Goal: Task Accomplishment & Management: Manage account settings

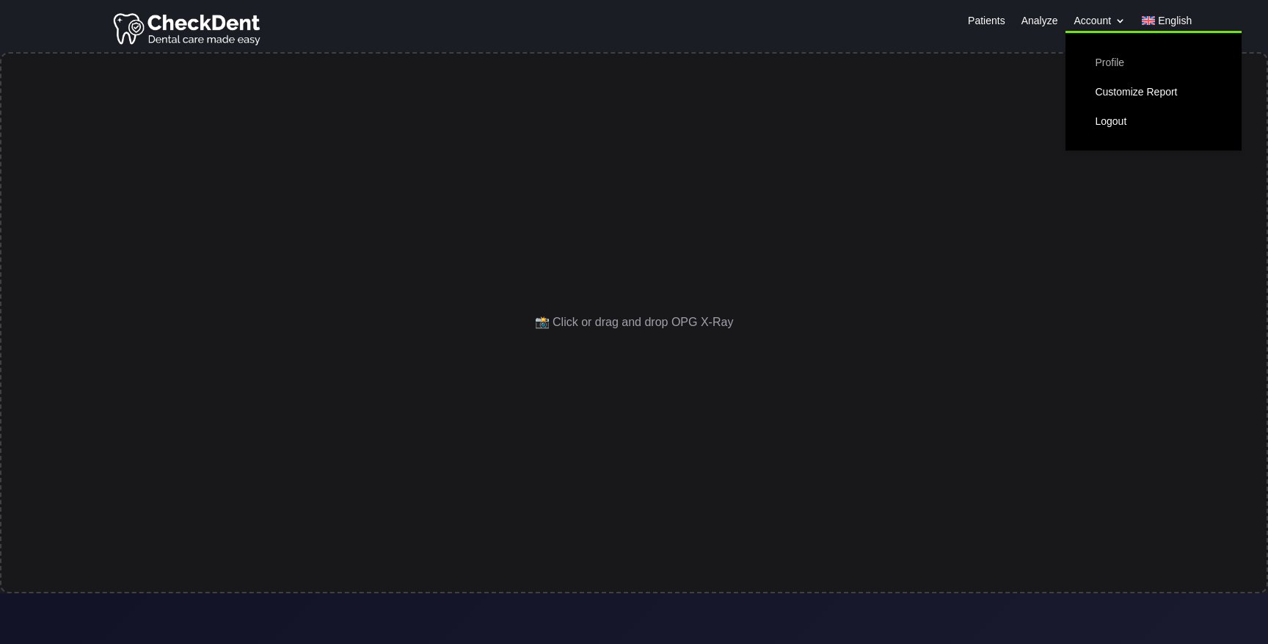
click at [1114, 64] on link "Profile" at bounding box center [1154, 62] width 147 height 29
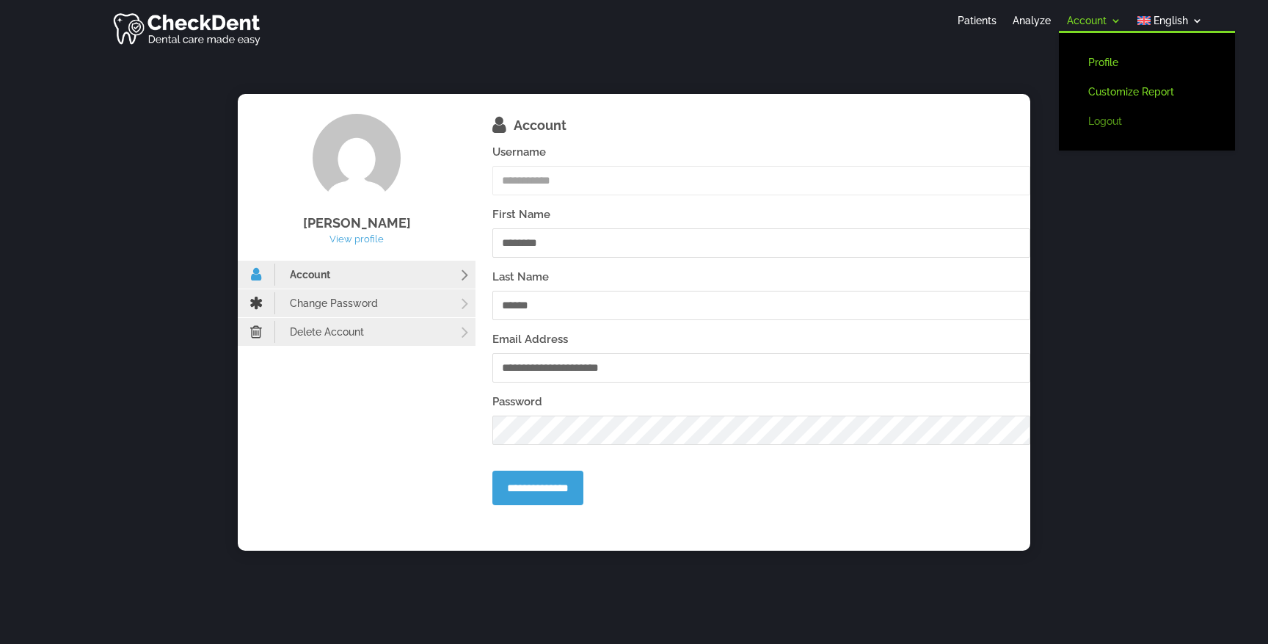
click at [1107, 122] on link "Logout" at bounding box center [1147, 120] width 147 height 29
